Goal: Information Seeking & Learning: Learn about a topic

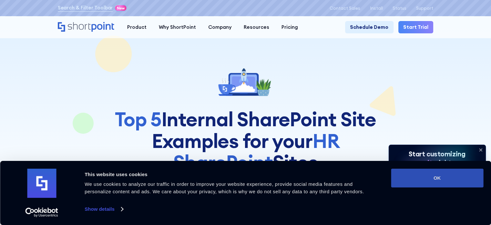
click at [418, 179] on button "OK" at bounding box center [437, 177] width 92 height 19
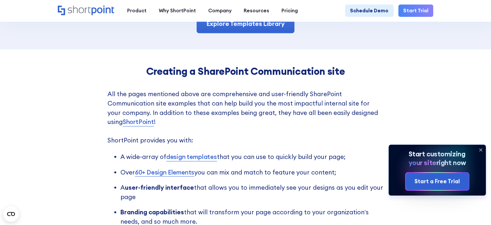
scroll to position [1333, 0]
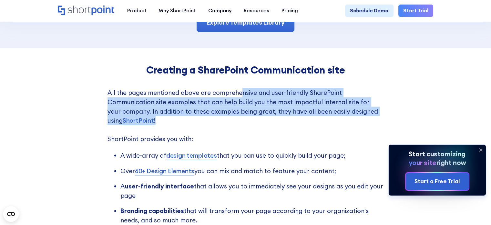
drag, startPoint x: 238, startPoint y: 100, endPoint x: 257, endPoint y: 133, distance: 37.9
click at [257, 133] on div "Creating a SharePoint Communication site All the pages mentioned above are comp…" at bounding box center [246, 181] width 277 height 234
click at [257, 133] on p "All the pages mentioned above are comprehensive and user-friendly SharePoint Co…" at bounding box center [246, 115] width 277 height 55
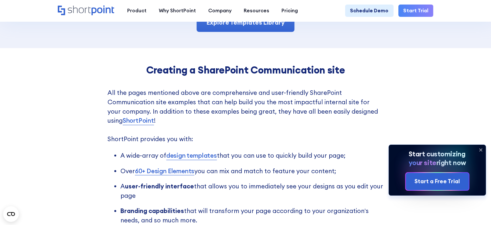
scroll to position [1424, 0]
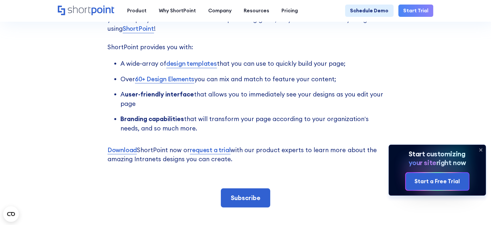
drag, startPoint x: 260, startPoint y: 144, endPoint x: 273, endPoint y: 125, distance: 23.1
click at [273, 125] on ul "A wide-array of design templates that you can use to quickly build your page; O…" at bounding box center [246, 96] width 277 height 74
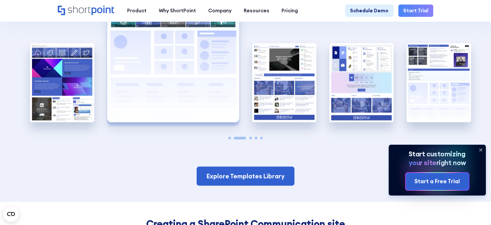
scroll to position [1179, 0]
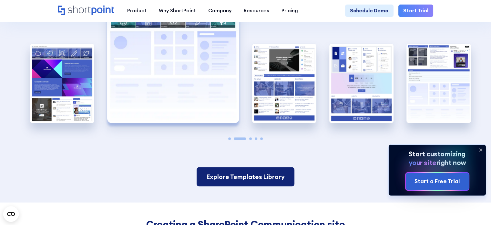
click at [259, 186] on link "Explore Templates Library" at bounding box center [246, 176] width 98 height 19
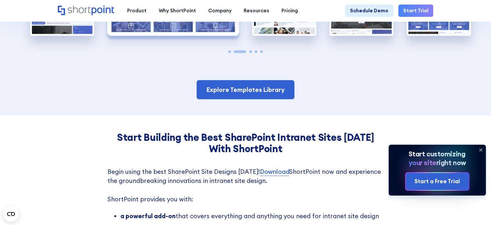
scroll to position [1411, 0]
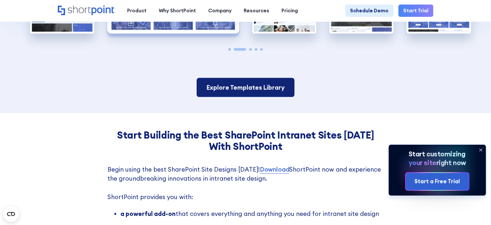
click at [270, 86] on link "Explore Templates Library" at bounding box center [246, 87] width 98 height 19
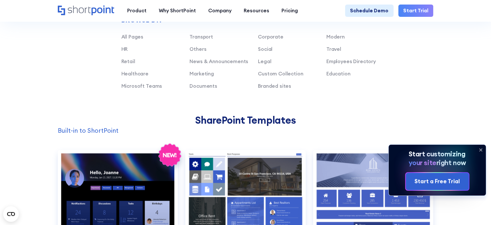
scroll to position [423, 0]
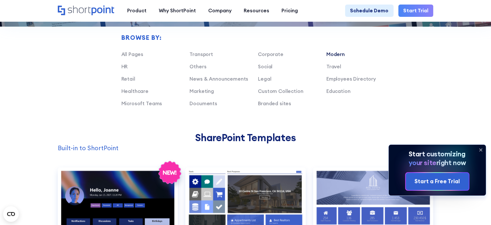
click at [339, 56] on link "Modern" at bounding box center [336, 54] width 18 height 6
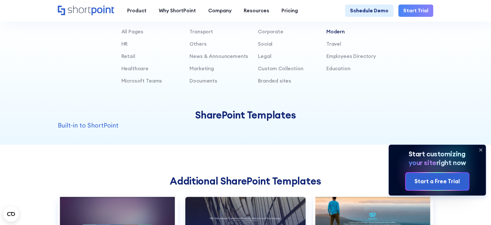
scroll to position [442, 0]
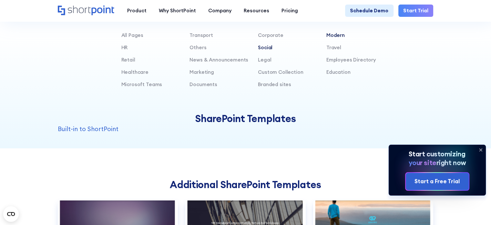
click at [268, 50] on link "Social" at bounding box center [265, 47] width 15 height 6
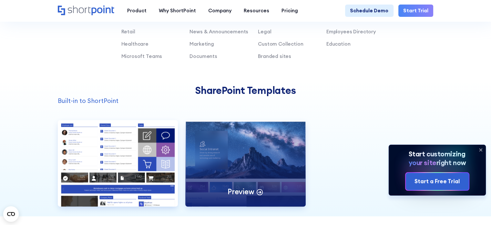
scroll to position [467, 0]
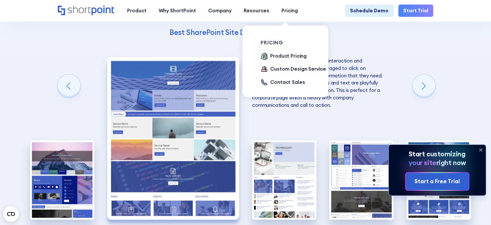
scroll to position [1227, 0]
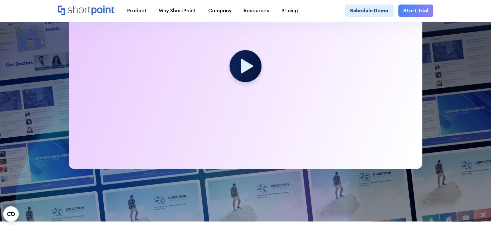
scroll to position [426, 0]
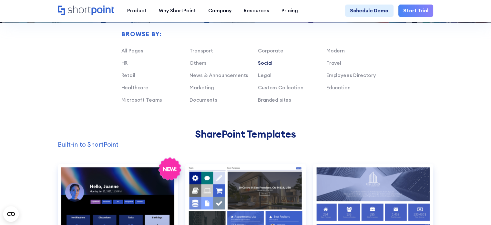
click at [269, 66] on link "Social" at bounding box center [265, 63] width 15 height 6
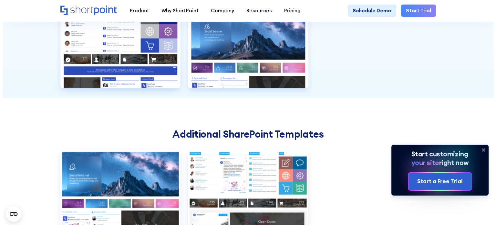
scroll to position [581, 0]
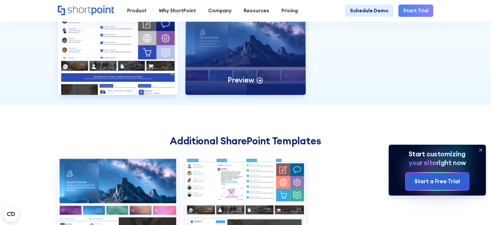
click at [248, 85] on p "Preview" at bounding box center [241, 80] width 26 height 10
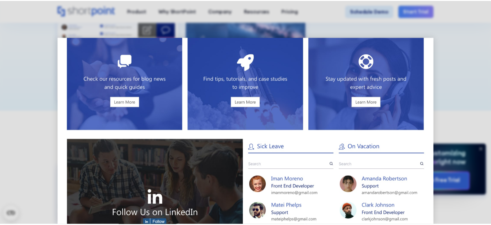
scroll to position [0, 0]
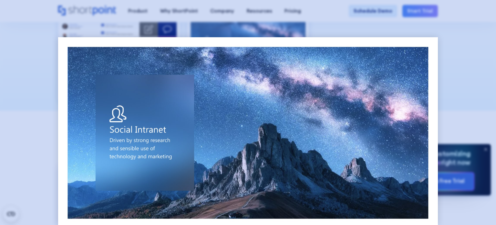
click at [461, 44] on div at bounding box center [248, 112] width 496 height 225
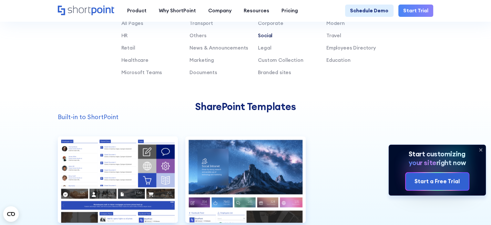
scroll to position [454, 0]
click at [269, 63] on link "Custom Collection" at bounding box center [280, 60] width 45 height 6
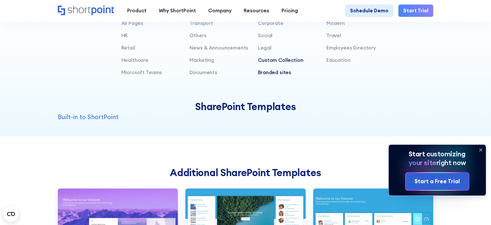
click at [289, 75] on link "Branded sites" at bounding box center [274, 72] width 33 height 6
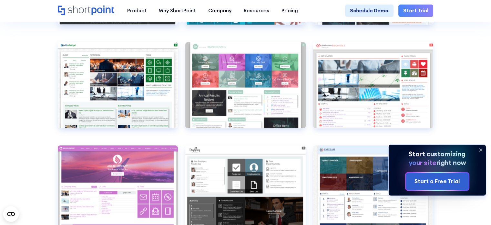
scroll to position [704, 0]
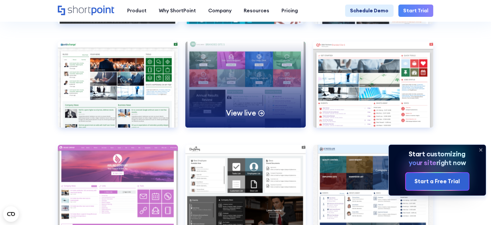
click at [266, 126] on div "View live" at bounding box center [245, 84] width 121 height 86
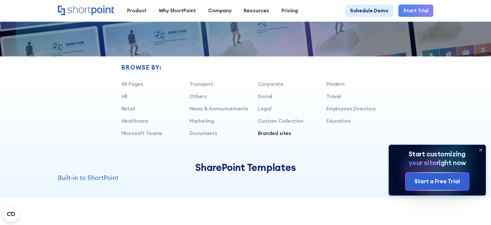
scroll to position [381, 0]
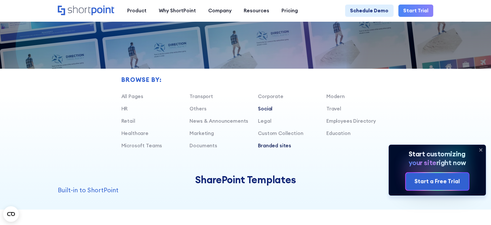
click at [268, 111] on link "Social" at bounding box center [265, 108] width 15 height 6
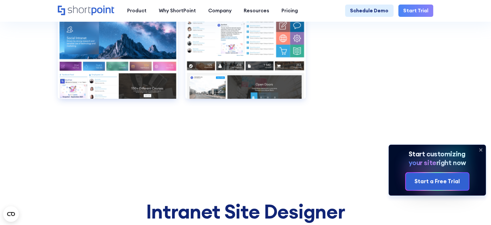
scroll to position [726, 0]
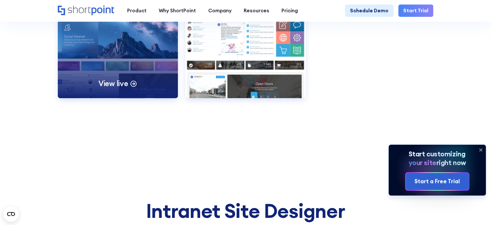
click at [134, 84] on icon at bounding box center [133, 84] width 3 height 0
